Goal: Obtain resource: Download file/media

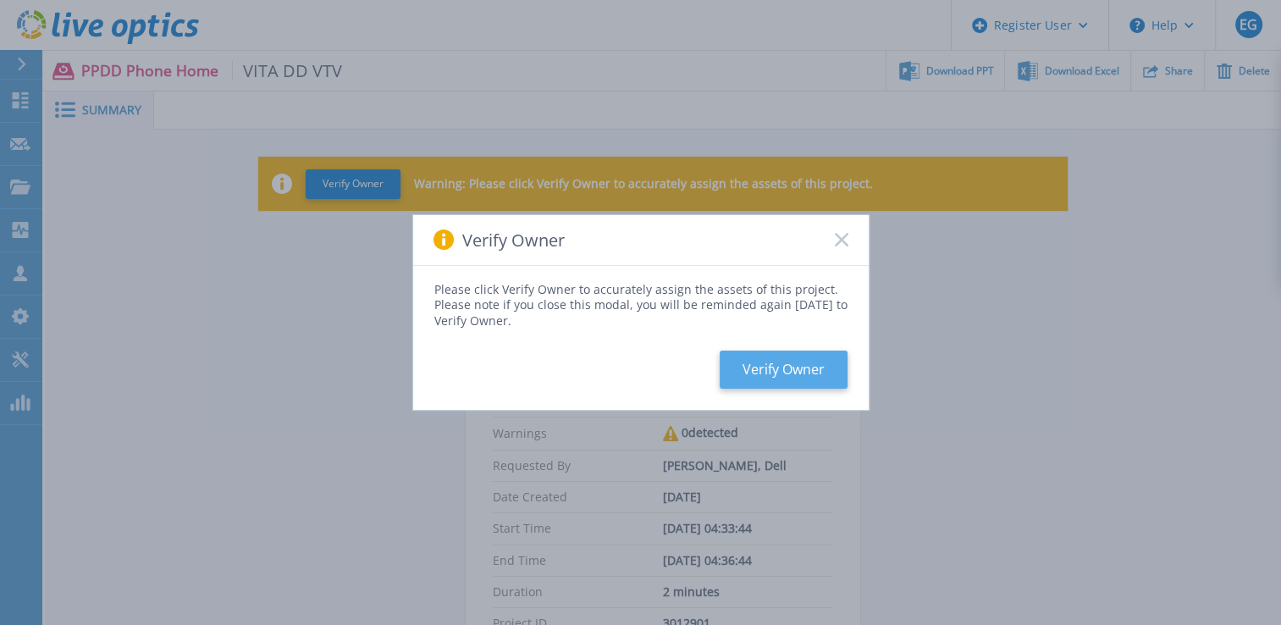
click at [830, 378] on button "Verify Owner" at bounding box center [784, 370] width 128 height 38
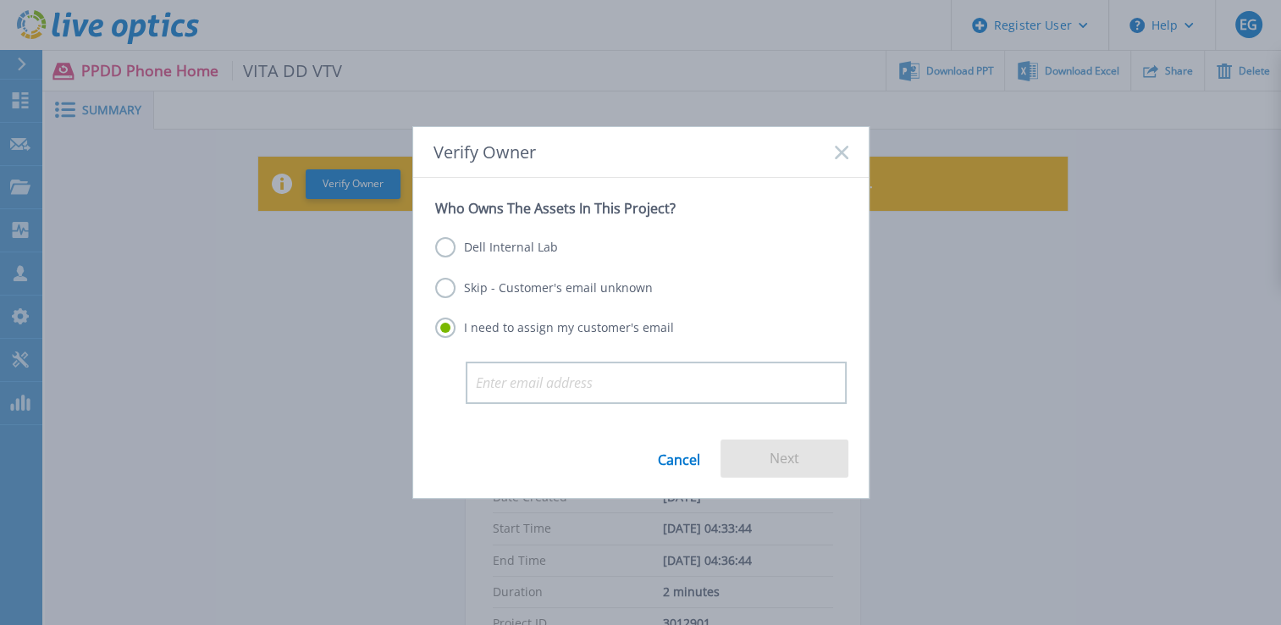
click at [519, 256] on label "Dell Internal Lab" at bounding box center [496, 247] width 123 height 20
click at [0, 0] on input "Dell Internal Lab" at bounding box center [0, 0] width 0 height 0
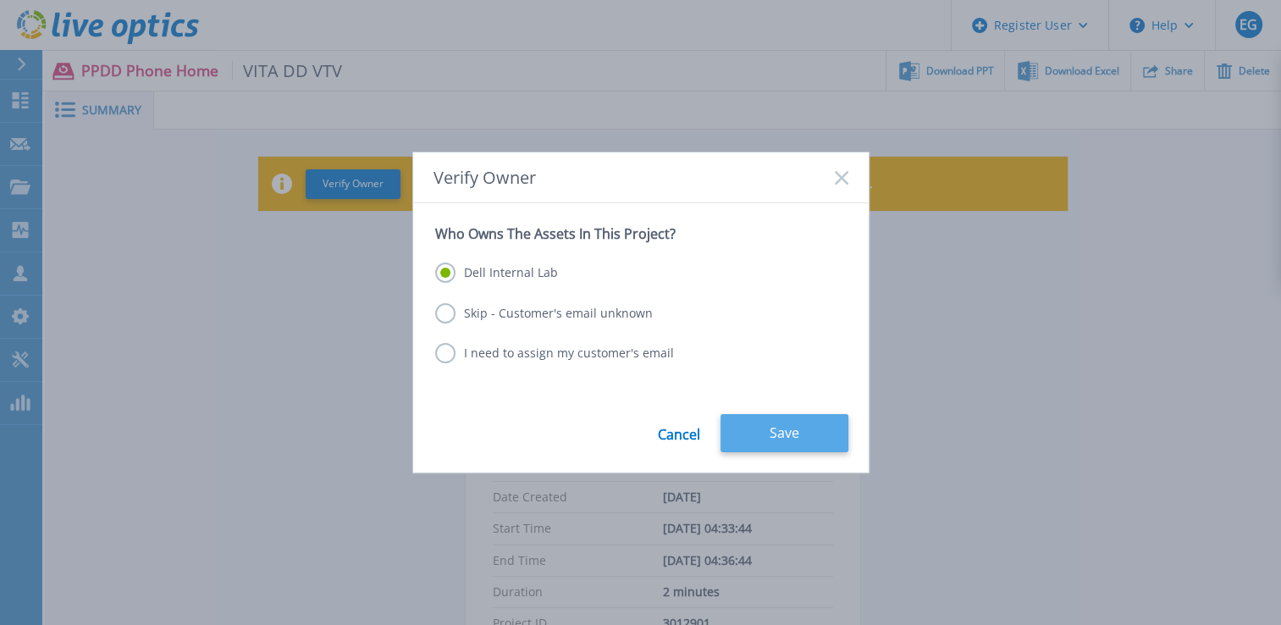
click at [760, 443] on button "Save" at bounding box center [785, 433] width 128 height 38
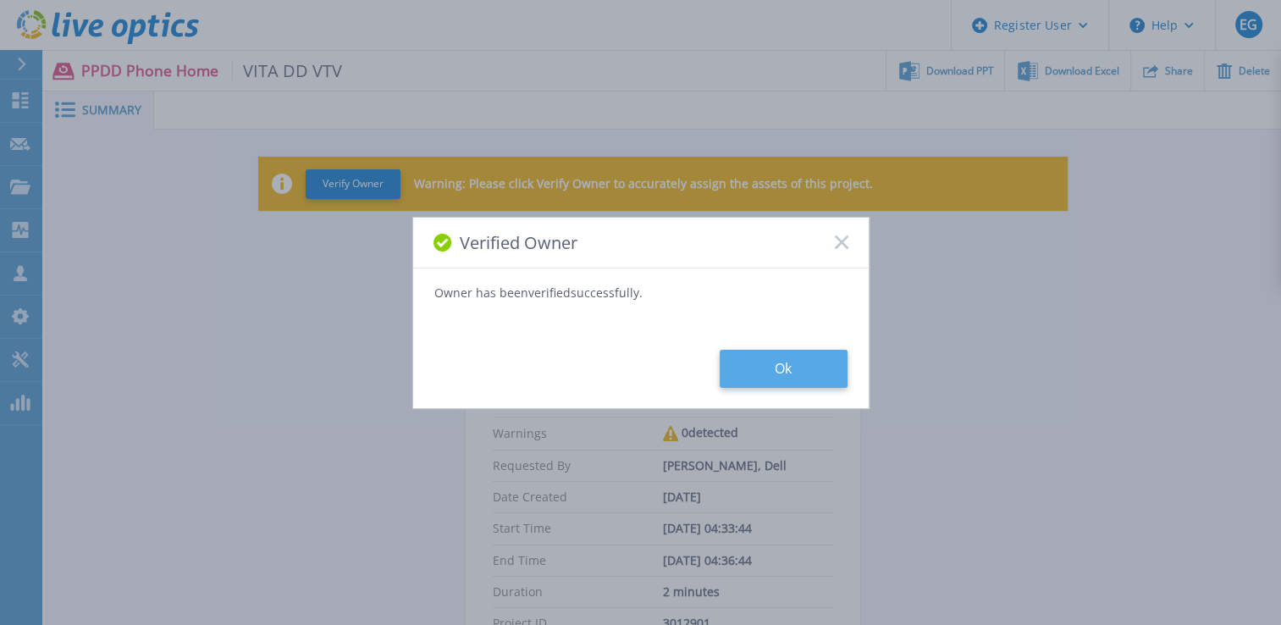
click at [739, 382] on button "Ok" at bounding box center [784, 369] width 128 height 38
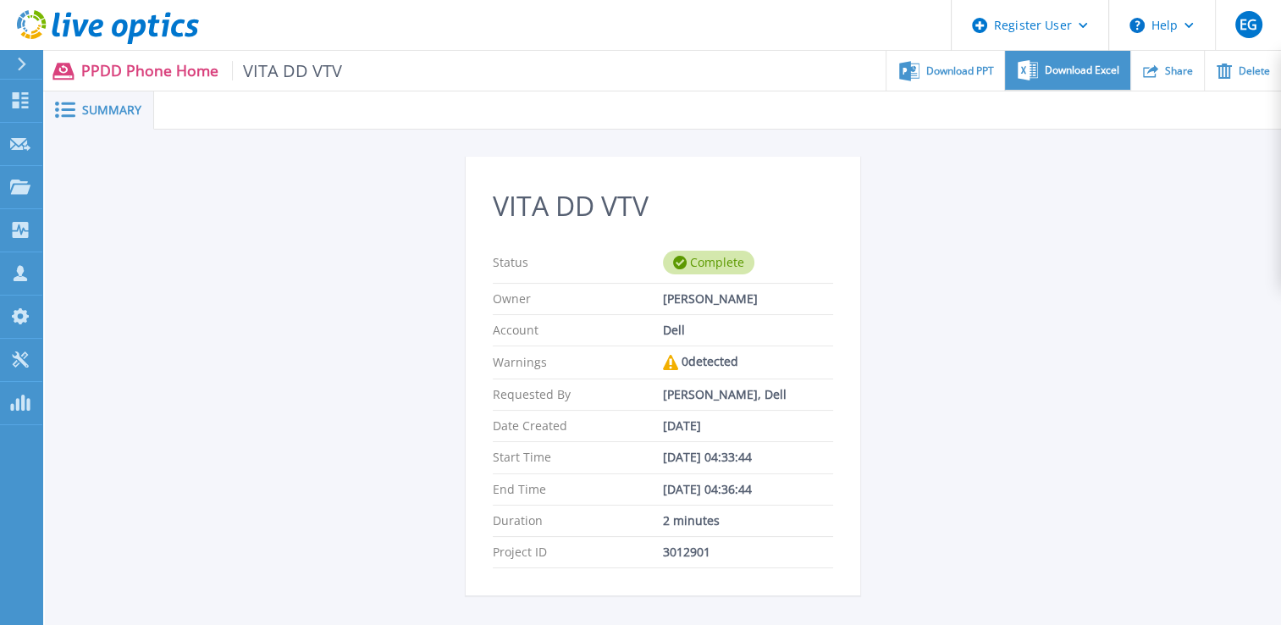
click at [1074, 73] on span "Download Excel" at bounding box center [1082, 70] width 75 height 10
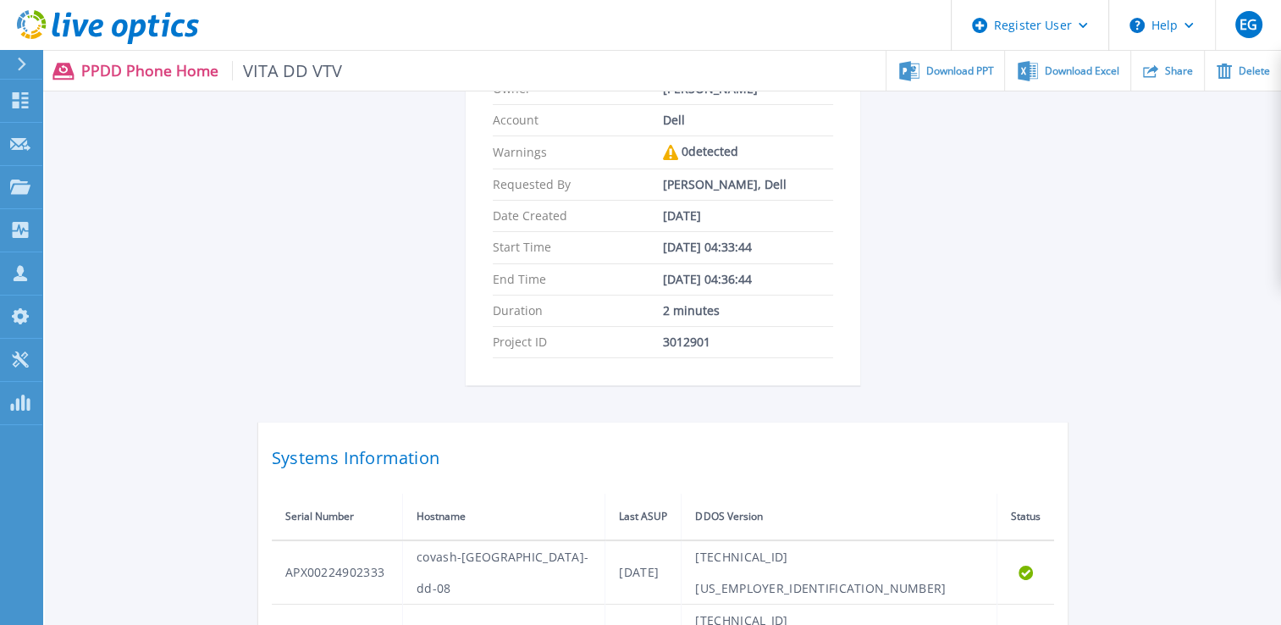
scroll to position [85, 0]
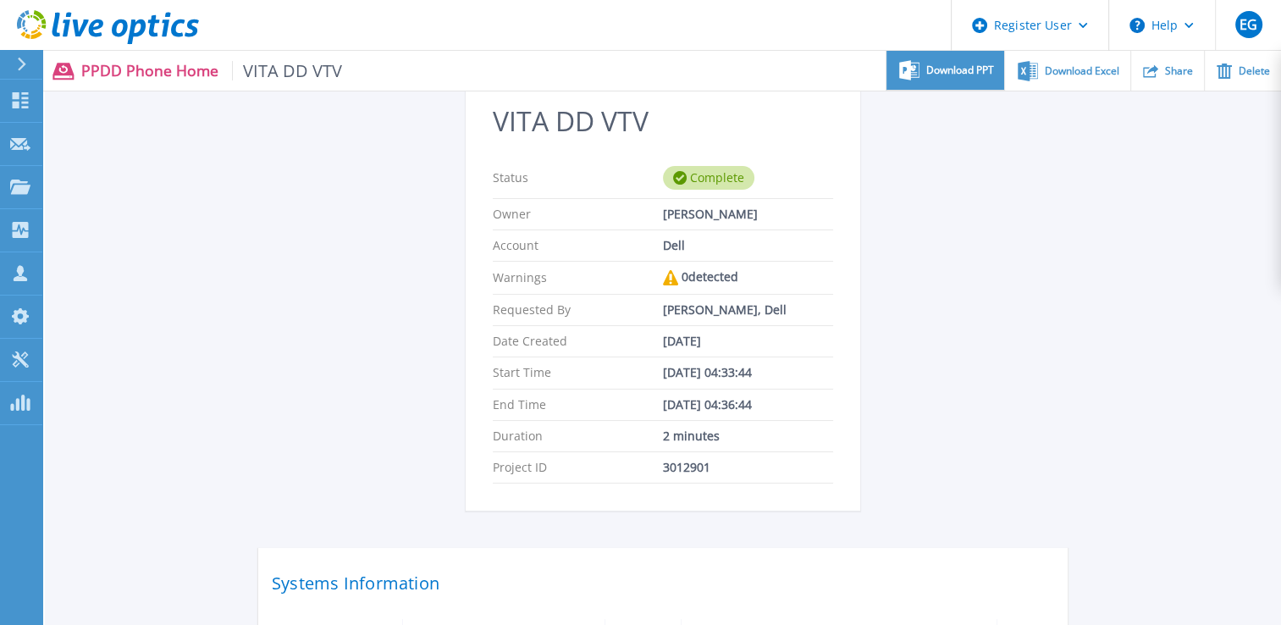
click at [927, 75] on span "Download PPT" at bounding box center [961, 70] width 68 height 10
